Goal: Task Accomplishment & Management: Manage account settings

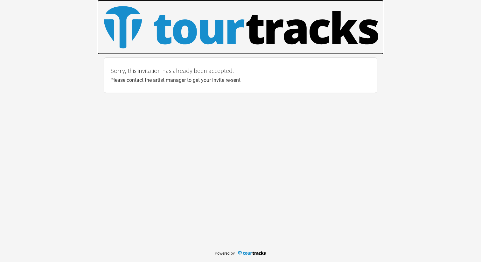
click at [193, 34] on img at bounding box center [240, 26] width 287 height 53
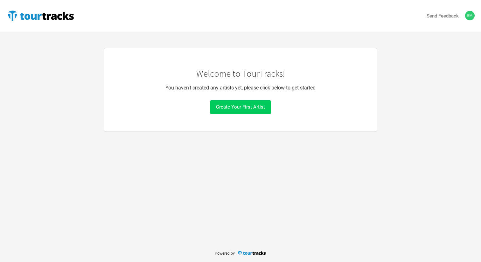
click at [240, 110] on button "Create Your First Artist" at bounding box center [240, 107] width 61 height 14
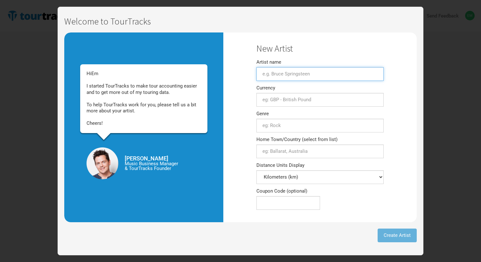
click at [305, 69] on input "Artist name" at bounding box center [320, 74] width 127 height 14
type input "Bloom"
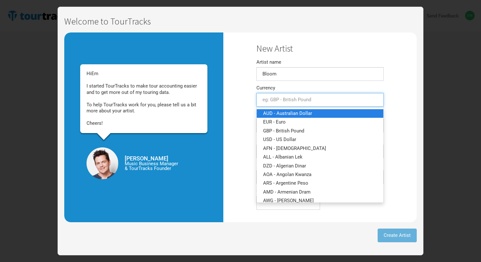
click at [293, 116] on span "AUD - Australian Dollar" at bounding box center [287, 113] width 49 height 6
type input "AUD - Australian Dollar"
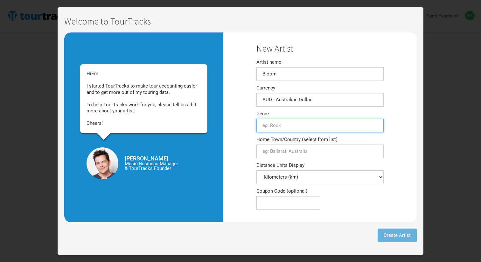
click at [296, 124] on input "text" at bounding box center [320, 126] width 127 height 14
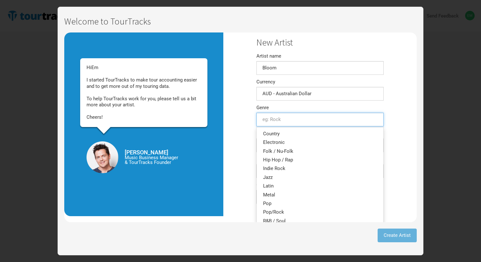
scroll to position [111, 0]
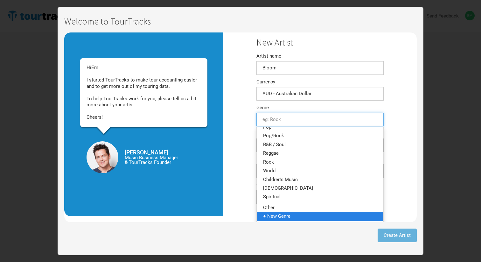
click at [281, 217] on span "+ New Genre" at bounding box center [276, 216] width 27 height 6
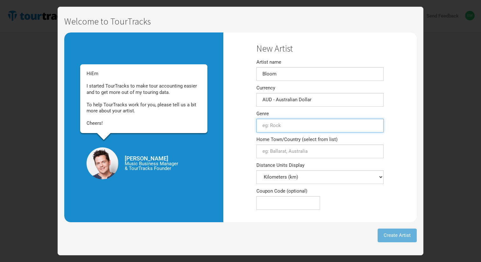
scroll to position [0, 0]
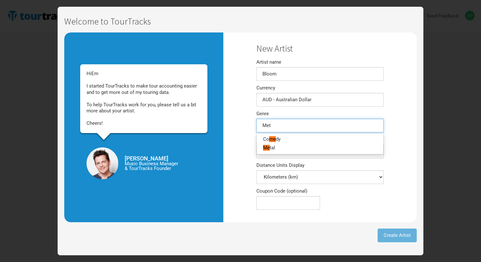
type input "Meta"
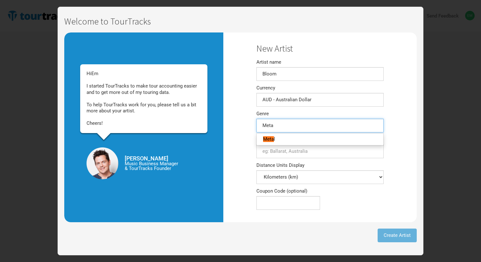
type input "Metal"
type input "Metalcore"
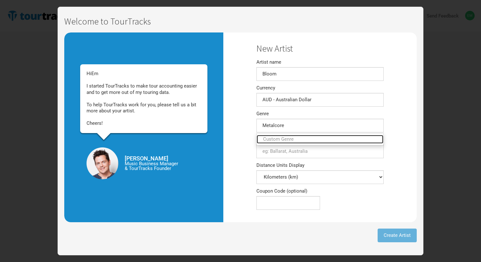
click at [328, 142] on link "Custom Genre" at bounding box center [320, 139] width 127 height 9
click at [407, 126] on div "New Artist Artist name Bloom Currency AUD - Australian Dollar 1 selection Genre…" at bounding box center [321, 127] width 194 height 190
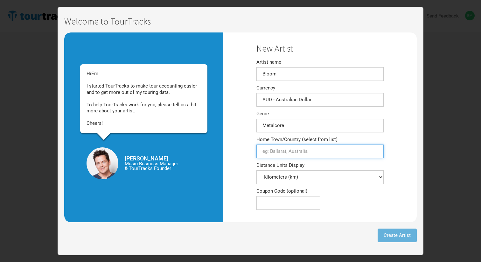
click at [342, 153] on input "Home Town/Country (select from list)" at bounding box center [320, 152] width 127 height 14
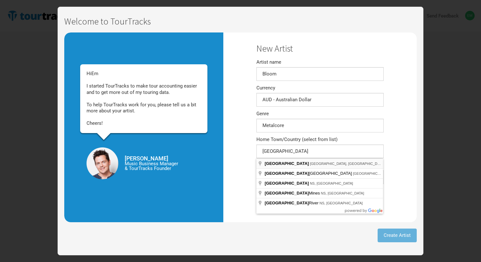
type input "[GEOGRAPHIC_DATA] [GEOGRAPHIC_DATA], [GEOGRAPHIC_DATA]"
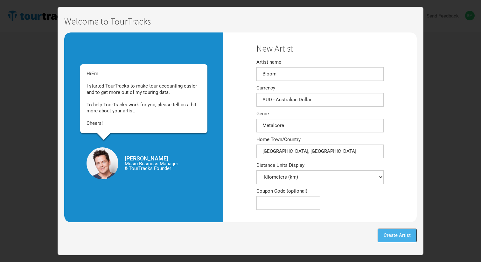
click at [403, 233] on span "Create Artist" at bounding box center [397, 235] width 27 height 6
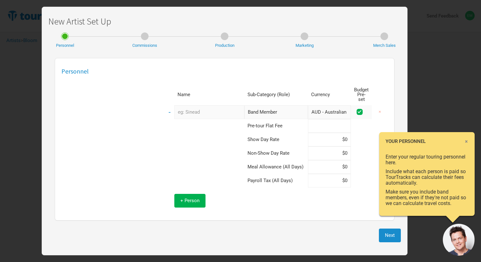
click at [320, 123] on input at bounding box center [329, 126] width 43 height 14
type input "$0"
click at [169, 146] on td at bounding box center [205, 153] width 80 height 14
click at [361, 109] on span at bounding box center [360, 112] width 6 height 6
click at [367, 110] on input "checkbox" at bounding box center [369, 112] width 4 height 4
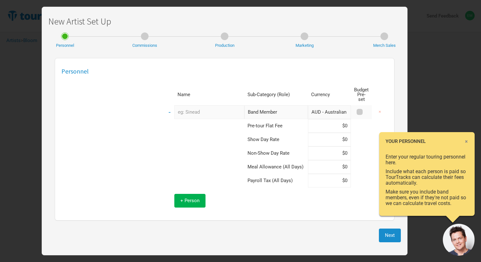
checkbox input "false"
click at [221, 105] on input "text" at bounding box center [209, 112] width 70 height 14
type input "[PERSON_NAME]"
click at [322, 160] on input at bounding box center [329, 167] width 43 height 14
type input "$30"
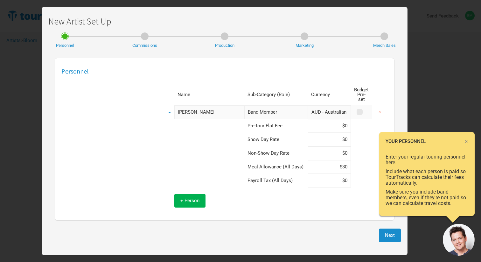
click at [179, 160] on td at bounding box center [205, 167] width 80 height 14
click at [202, 196] on button "+ Person" at bounding box center [189, 201] width 31 height 14
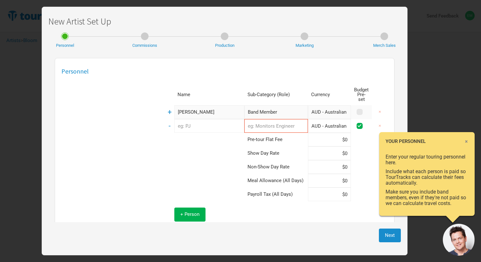
click at [212, 119] on input "text" at bounding box center [209, 126] width 70 height 14
type input "[PERSON_NAME]"
click at [165, 108] on td "+" at bounding box center [170, 112] width 10 height 14
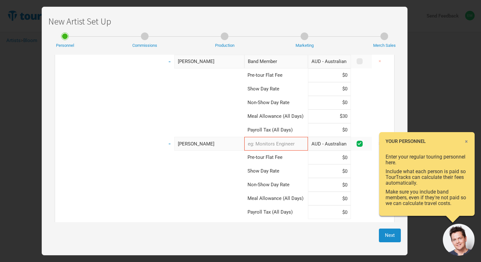
scroll to position [51, 0]
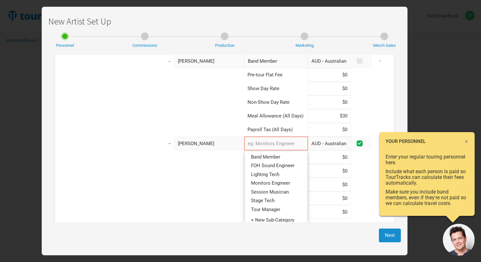
click at [266, 143] on input "text" at bounding box center [277, 144] width 64 height 14
click at [266, 154] on span "Band Member" at bounding box center [265, 157] width 29 height 6
type input "Band Member"
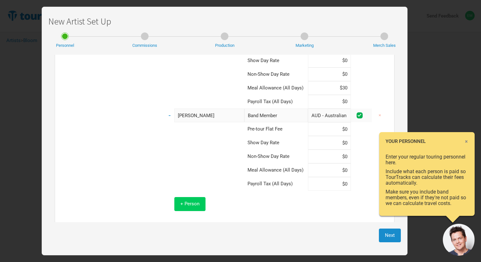
click at [191, 201] on span "+ Person" at bounding box center [190, 204] width 19 height 6
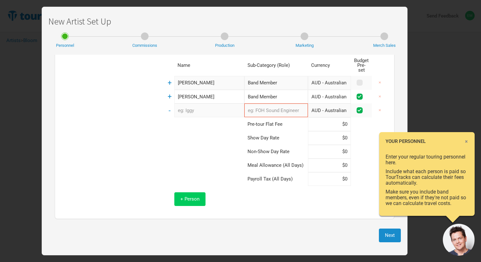
scroll to position [11, 0]
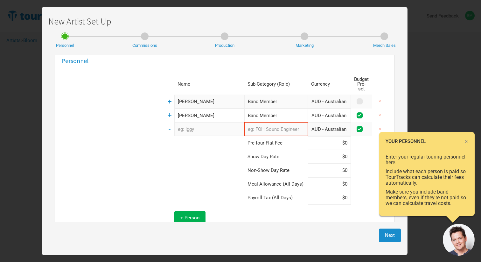
click at [200, 128] on input "text" at bounding box center [209, 129] width 70 height 14
type input "[PERSON_NAME]"
click at [277, 122] on input "text" at bounding box center [277, 129] width 64 height 14
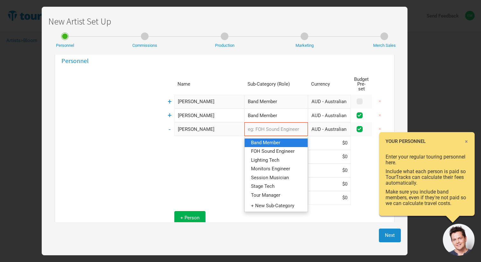
click at [273, 140] on span "Band Member" at bounding box center [265, 143] width 29 height 6
type input "Band Member"
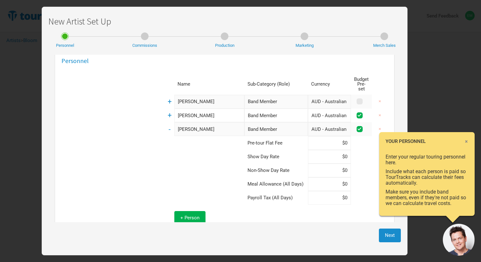
click at [224, 151] on td at bounding box center [205, 157] width 80 height 14
click at [187, 217] on button "+ Person" at bounding box center [189, 218] width 31 height 14
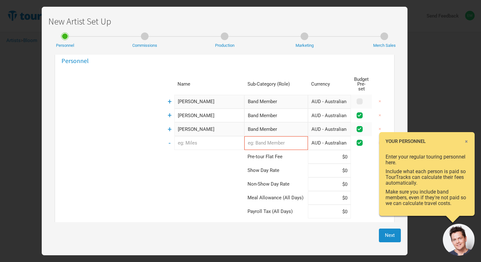
click at [192, 142] on input "text" at bounding box center [209, 143] width 70 height 14
type input "[PERSON_NAME]"
click at [255, 95] on input "Band Member" at bounding box center [277, 102] width 64 height 14
click at [217, 97] on input "[PERSON_NAME]" at bounding box center [209, 102] width 70 height 14
click at [165, 96] on td "+" at bounding box center [170, 102] width 10 height 14
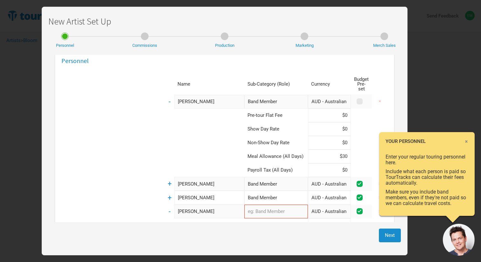
drag, startPoint x: 329, startPoint y: 153, endPoint x: 346, endPoint y: 152, distance: 16.9
click at [346, 152] on tr "Meal Allowance (All Days) $30" at bounding box center [276, 157] width 223 height 14
type input "$25"
click at [168, 180] on span "+" at bounding box center [170, 184] width 4 height 8
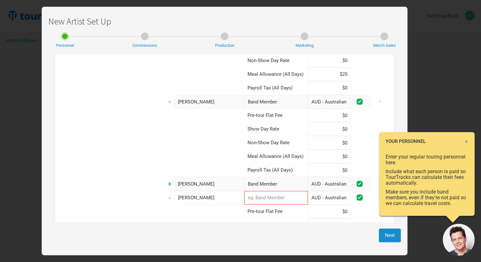
scroll to position [94, 0]
drag, startPoint x: 329, startPoint y: 150, endPoint x: 347, endPoint y: 150, distance: 18.5
click at [347, 150] on tr "Meal Allowance (All Days)" at bounding box center [276, 156] width 223 height 14
type input "$25"
click at [205, 177] on input "[PERSON_NAME]" at bounding box center [209, 183] width 70 height 14
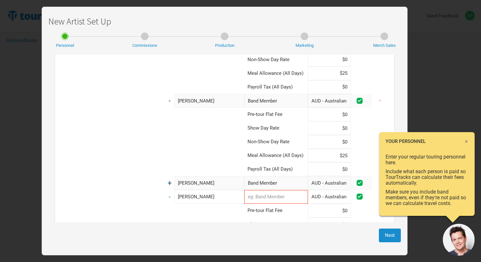
click at [168, 179] on span "+" at bounding box center [170, 183] width 4 height 8
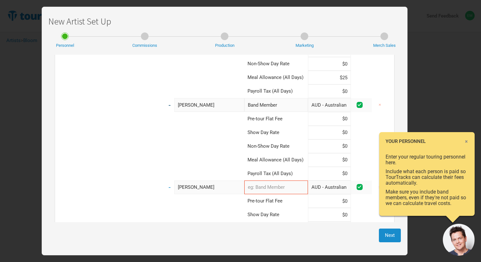
scroll to position [173, 0]
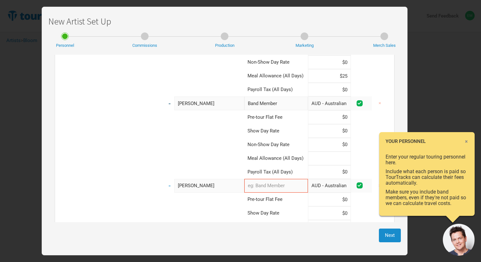
click at [329, 152] on input at bounding box center [329, 159] width 43 height 14
type input "$25"
click at [194, 152] on td at bounding box center [205, 159] width 80 height 14
click at [280, 182] on input "text" at bounding box center [277, 186] width 64 height 14
click at [277, 195] on link "Band Member" at bounding box center [276, 199] width 63 height 9
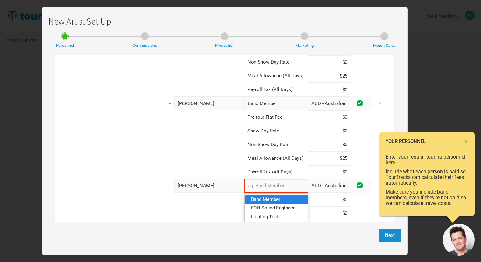
type input "Band Member"
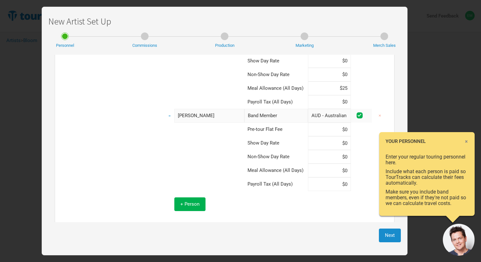
scroll to position [244, 0]
click at [318, 166] on input at bounding box center [329, 170] width 43 height 14
type input "$25"
click at [146, 171] on div "Name Sub-Category (Role) Currency Budget Pre-set - [PERSON_NAME] Band Member 1 …" at bounding box center [224, 29] width 327 height 376
click at [178, 197] on button "+ Person" at bounding box center [189, 204] width 31 height 14
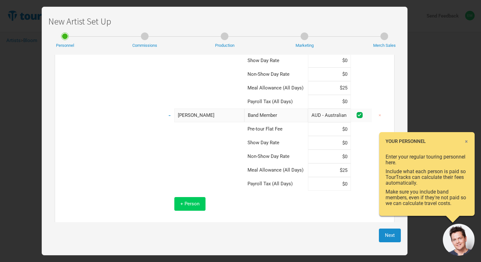
scroll to position [38, 0]
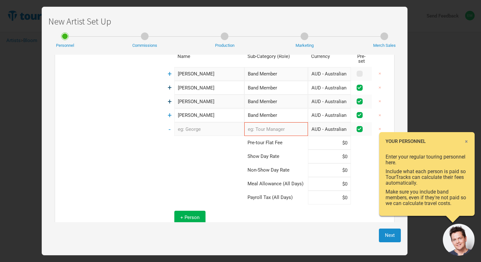
click at [189, 124] on input "text" at bounding box center [209, 129] width 70 height 14
type input "[PERSON_NAME]"
click at [254, 123] on input "text" at bounding box center [277, 129] width 64 height 14
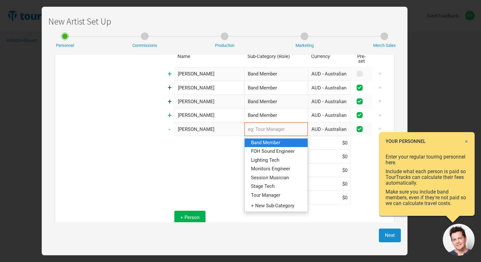
click at [260, 139] on link "Band Member" at bounding box center [276, 143] width 63 height 9
type input "Band Member"
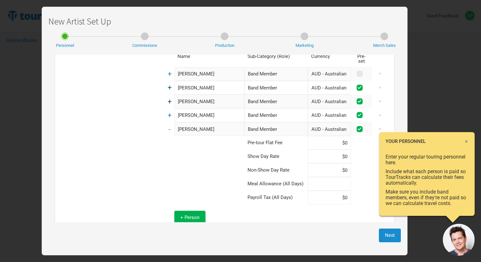
click at [320, 177] on input at bounding box center [329, 184] width 43 height 14
type input "$25"
click at [115, 180] on div "Name Sub-Category (Role) Currency Budget Pre-set + [PERSON_NAME] Band Member 1 …" at bounding box center [224, 138] width 327 height 185
click at [360, 81] on td at bounding box center [361, 88] width 21 height 14
click at [357, 85] on span at bounding box center [360, 88] width 6 height 6
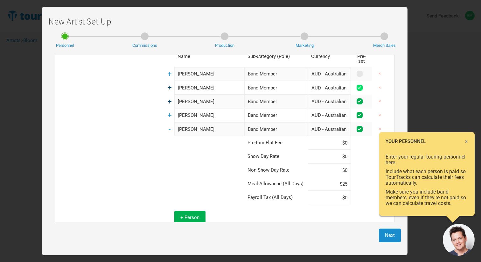
click at [367, 86] on input "checkbox" at bounding box center [369, 88] width 4 height 4
checkbox input "false"
click at [357, 98] on span at bounding box center [360, 101] width 6 height 6
click at [367, 100] on input "checkbox" at bounding box center [369, 102] width 4 height 4
checkbox input "false"
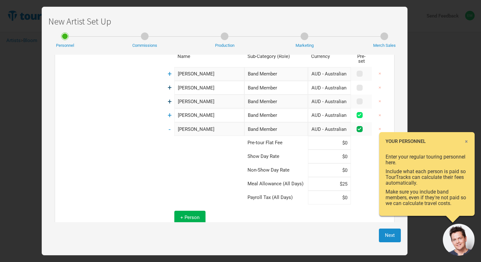
click at [357, 112] on span at bounding box center [360, 115] width 6 height 6
click at [367, 113] on input "checkbox" at bounding box center [369, 115] width 4 height 4
checkbox input "false"
click at [357, 126] on span at bounding box center [360, 129] width 6 height 6
click at [367, 127] on input "checkbox" at bounding box center [369, 129] width 4 height 4
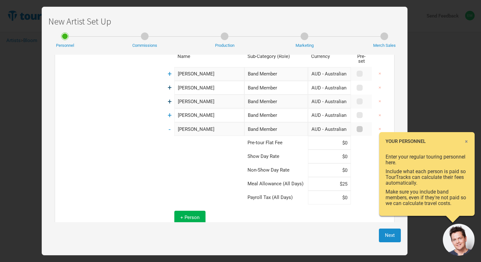
checkbox input "false"
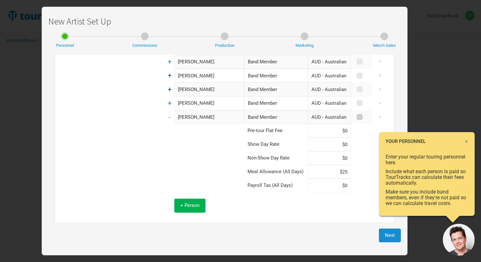
scroll to position [52, 0]
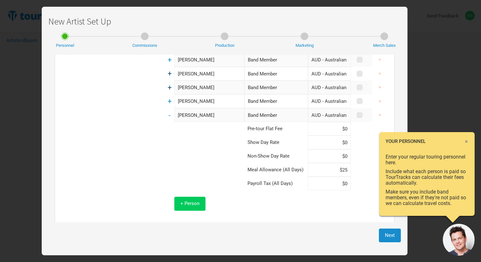
click at [196, 199] on button "+ Person" at bounding box center [189, 204] width 31 height 14
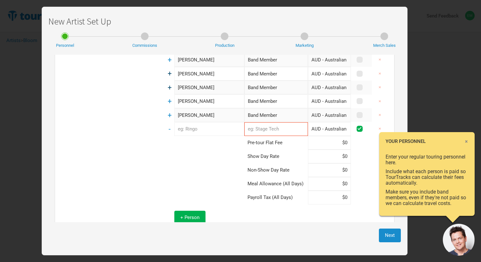
click at [193, 129] on input "text" at bounding box center [209, 129] width 70 height 14
type input "[PERSON_NAME]"
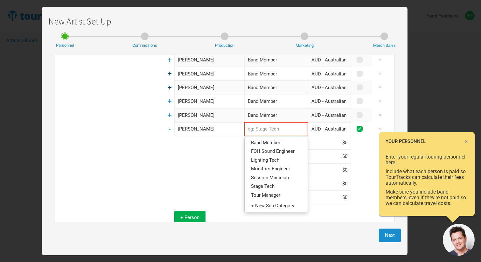
click at [268, 125] on input "text" at bounding box center [277, 129] width 64 height 14
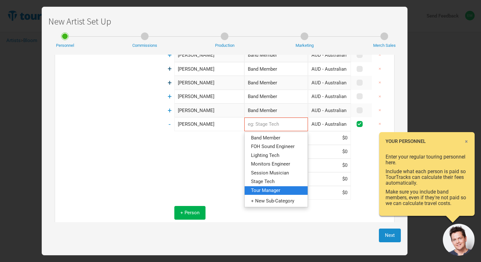
scroll to position [66, 0]
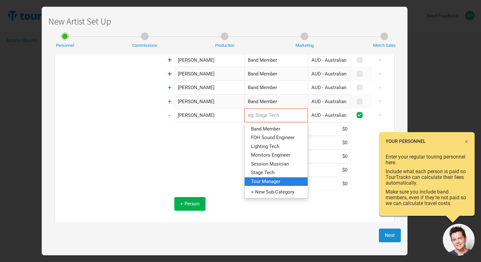
click at [281, 179] on link "Tour Manager" at bounding box center [276, 181] width 63 height 9
type input "Tour Manager"
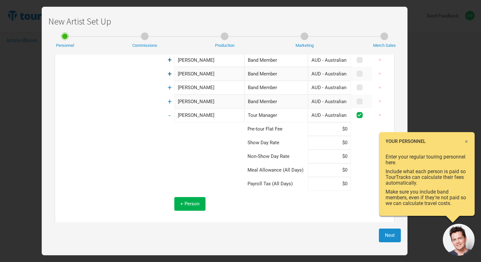
click at [154, 131] on div "Name Sub-Category (Role) Currency Budget Pre-set + [PERSON_NAME] Band Member 1 …" at bounding box center [224, 117] width 327 height 199
click at [188, 201] on span "+ Person" at bounding box center [190, 204] width 19 height 6
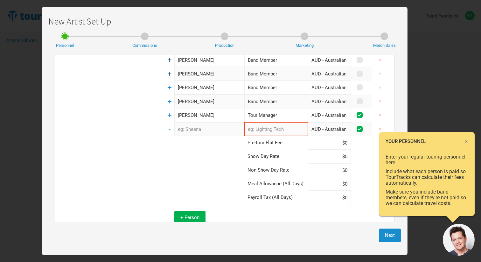
click at [198, 122] on input "text" at bounding box center [209, 129] width 70 height 14
click at [138, 125] on div "Name Sub-Category (Role) Currency Budget Pre-set + [PERSON_NAME] Band Member 1 …" at bounding box center [224, 124] width 327 height 212
click at [357, 112] on span at bounding box center [360, 115] width 6 height 6
click at [367, 113] on input "checkbox" at bounding box center [369, 115] width 4 height 4
checkbox input "false"
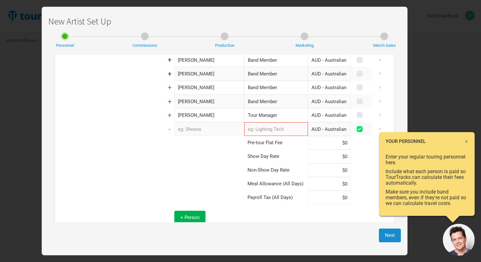
click at [357, 126] on span at bounding box center [360, 129] width 6 height 6
click at [367, 127] on input "checkbox" at bounding box center [369, 129] width 4 height 4
checkbox input "false"
click at [375, 122] on button "×" at bounding box center [380, 129] width 15 height 14
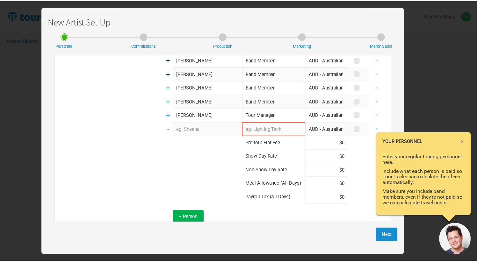
scroll to position [0, 0]
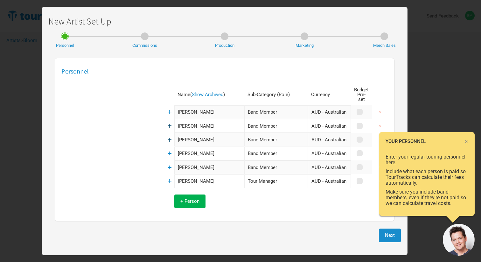
click at [468, 142] on span "×" at bounding box center [467, 141] width 4 height 7
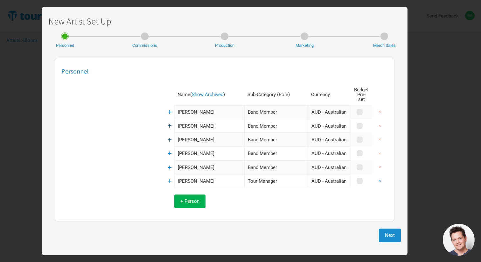
click at [381, 177] on button "×" at bounding box center [380, 181] width 15 height 14
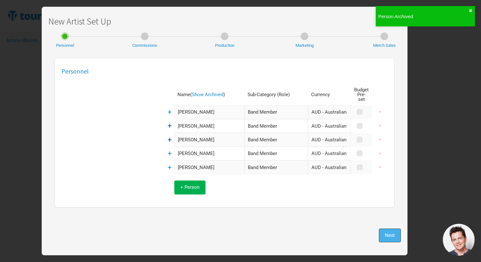
click at [395, 239] on button "Next" at bounding box center [390, 236] width 22 height 14
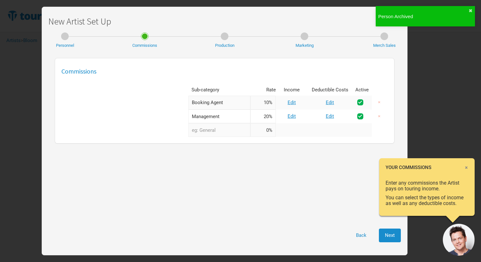
click at [263, 114] on input "20%" at bounding box center [263, 117] width 25 height 14
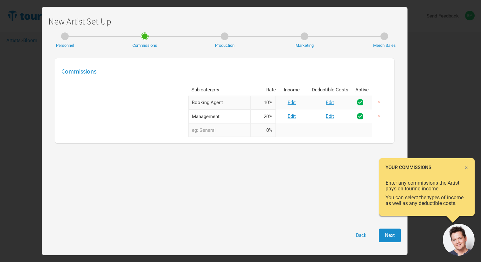
drag, startPoint x: 269, startPoint y: 116, endPoint x: 260, endPoint y: 116, distance: 9.6
click at [260, 116] on input "20%" at bounding box center [263, 117] width 25 height 14
type input "15%"
click at [330, 136] on td at bounding box center [330, 130] width 45 height 14
click at [330, 117] on link "Edit" at bounding box center [330, 116] width 8 height 6
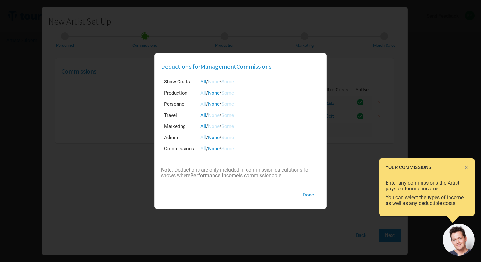
click at [226, 151] on link "Some" at bounding box center [228, 149] width 12 height 6
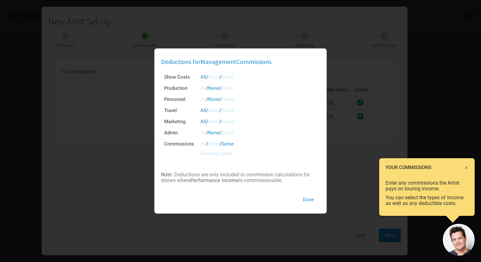
click at [260, 145] on div "All / None / Some Booking Agent" at bounding box center [245, 149] width 89 height 14
click at [217, 146] on link "None" at bounding box center [213, 144] width 11 height 6
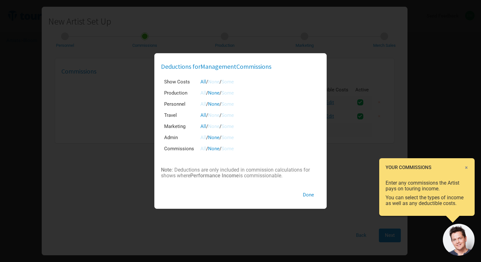
click at [228, 138] on link "Some" at bounding box center [228, 138] width 12 height 6
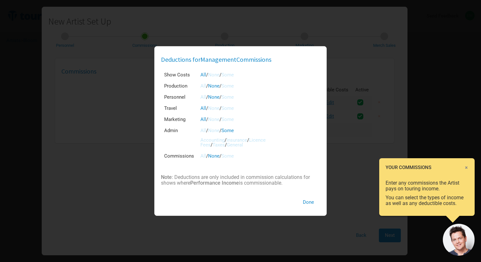
click at [215, 131] on link "None" at bounding box center [213, 131] width 11 height 6
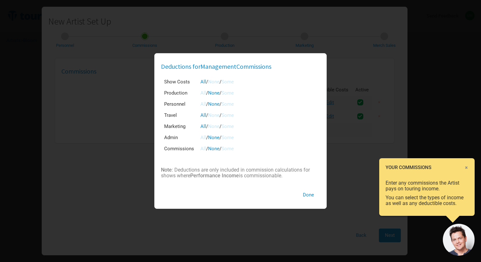
click at [204, 126] on link "All" at bounding box center [204, 127] width 6 height 6
click at [231, 126] on link "Some" at bounding box center [228, 127] width 12 height 6
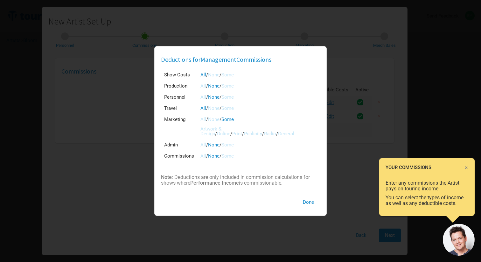
click at [202, 119] on link "All" at bounding box center [204, 120] width 6 height 6
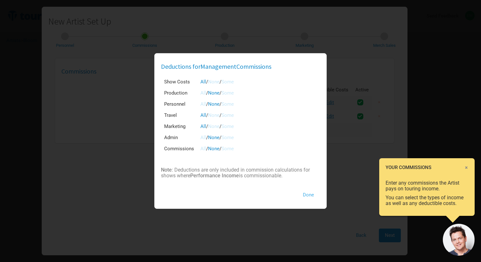
click at [311, 194] on button "Done" at bounding box center [308, 195] width 23 height 14
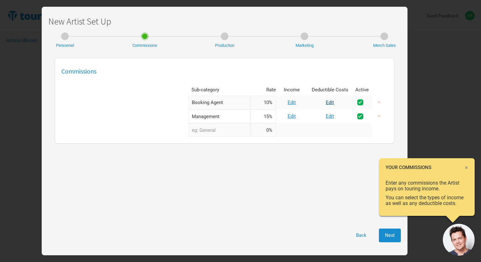
click at [329, 102] on link "Edit" at bounding box center [330, 103] width 8 height 6
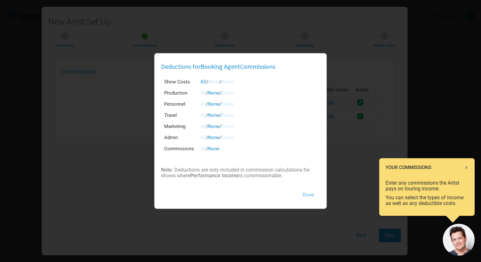
click at [309, 196] on button "Done" at bounding box center [308, 195] width 23 height 14
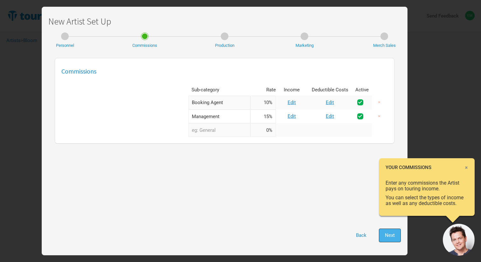
click at [386, 239] on button "Next" at bounding box center [390, 236] width 22 height 14
select select "Show Days"
select select "Shows"
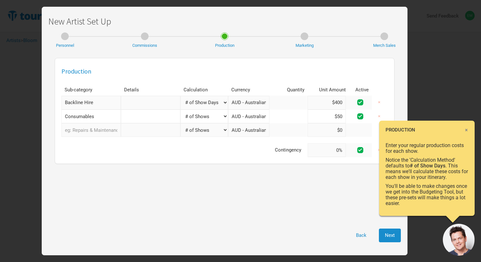
click at [197, 105] on select "Manual # of Shows # of Show Days # of Non-Show Days # of Days # of Tickets Sold…" at bounding box center [205, 103] width 48 height 14
click at [181, 96] on select "Manual # of Shows # of Show Days # of Non-Show Days # of Days # of Tickets Sold…" at bounding box center [205, 103] width 48 height 14
click at [388, 233] on span "Next" at bounding box center [390, 235] width 10 height 6
select select "% of Gross"
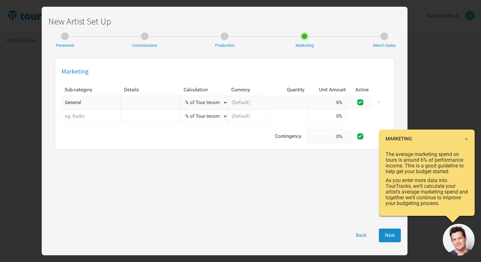
click at [224, 103] on select "Manual # of Shows # of Show Days # of Non-Show Days # of Days # of Tickets Sold…" at bounding box center [205, 103] width 48 height 14
select select "Show Days"
click at [181, 96] on select "Manual # of Shows # of Show Days # of Non-Show Days # of Days # of Tickets Sold…" at bounding box center [205, 103] width 48 height 14
type input "$6"
click at [342, 103] on input "$6" at bounding box center [327, 103] width 38 height 14
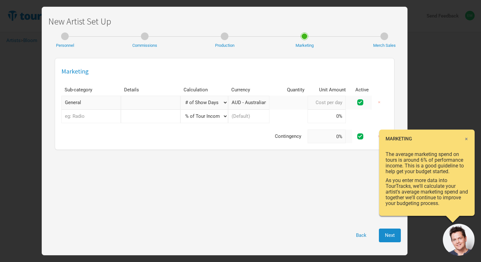
type input "$0"
click at [337, 167] on div "Marketing Sub-category Details Calculation Currency Quantity Unit Amount Active…" at bounding box center [224, 138] width 353 height 167
click at [360, 100] on span at bounding box center [361, 102] width 6 height 6
click at [367, 101] on input "checkbox" at bounding box center [369, 103] width 4 height 4
checkbox input "false"
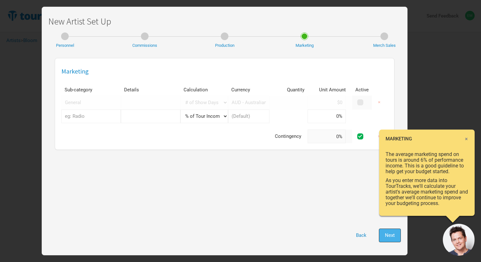
click at [391, 233] on span "Next" at bounding box center [390, 235] width 10 height 6
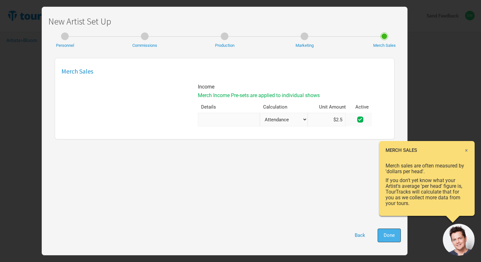
click at [388, 236] on span "Done" at bounding box center [389, 235] width 11 height 6
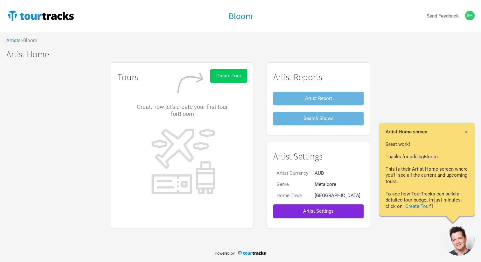
click at [233, 77] on span "Create Tour" at bounding box center [229, 76] width 25 height 6
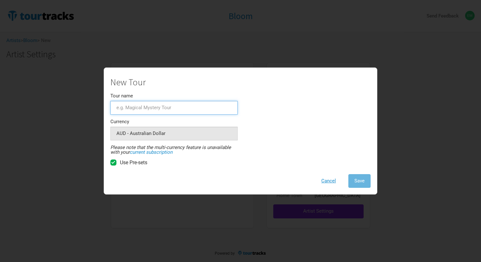
click at [211, 108] on input "Tour name" at bounding box center [173, 108] width 127 height 14
click at [156, 107] on input "Withered Australioan Tour" at bounding box center [173, 108] width 127 height 14
type input "Withered Australian Tour"
click at [348, 148] on div "New Tour Tour name Withered Australian Tour Currency AUD - Australian Dollar 1 …" at bounding box center [240, 132] width 260 height 110
click at [137, 164] on span "Use Pre-sets" at bounding box center [133, 163] width 27 height 6
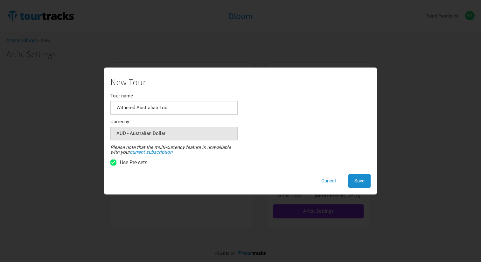
click at [124, 164] on input "Use Pre-sets" at bounding box center [122, 163] width 4 height 4
checkbox input "false"
click at [352, 182] on button "Save" at bounding box center [360, 181] width 22 height 14
